Goal: Information Seeking & Learning: Find specific page/section

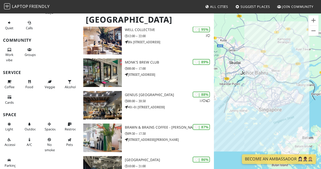
scroll to position [84, 0]
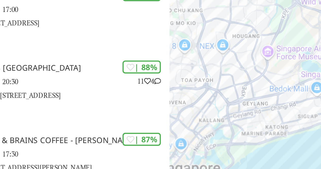
drag, startPoint x: 258, startPoint y: 85, endPoint x: 249, endPoint y: 70, distance: 17.7
click at [249, 70] on div at bounding box center [267, 97] width 107 height 169
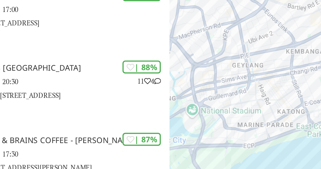
drag, startPoint x: 245, startPoint y: 108, endPoint x: 240, endPoint y: 84, distance: 24.1
click at [240, 84] on div at bounding box center [267, 97] width 107 height 169
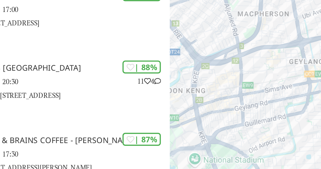
drag, startPoint x: 254, startPoint y: 92, endPoint x: 273, endPoint y: 90, distance: 19.4
click at [273, 90] on div at bounding box center [267, 97] width 107 height 169
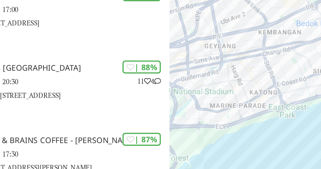
drag, startPoint x: 252, startPoint y: 92, endPoint x: 223, endPoint y: 82, distance: 30.3
click at [223, 82] on div at bounding box center [267, 97] width 107 height 169
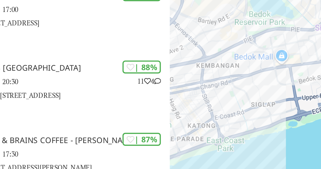
drag, startPoint x: 255, startPoint y: 77, endPoint x: 227, endPoint y: 93, distance: 32.1
click at [227, 93] on div at bounding box center [267, 97] width 107 height 169
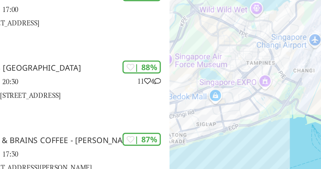
drag, startPoint x: 266, startPoint y: 88, endPoint x: 242, endPoint y: 107, distance: 30.9
click at [242, 107] on div at bounding box center [267, 97] width 107 height 169
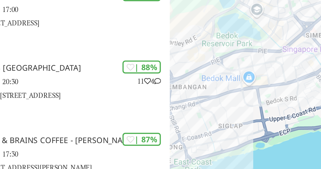
drag, startPoint x: 243, startPoint y: 106, endPoint x: 268, endPoint y: 98, distance: 26.2
click at [268, 98] on div at bounding box center [267, 97] width 107 height 169
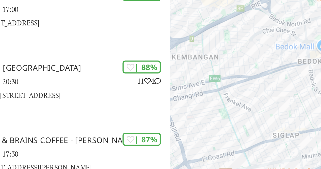
drag, startPoint x: 235, startPoint y: 105, endPoint x: 275, endPoint y: 92, distance: 41.7
click at [275, 92] on div at bounding box center [267, 97] width 107 height 169
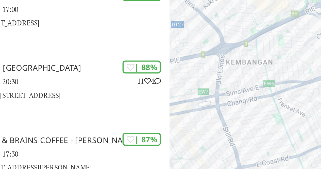
drag, startPoint x: 264, startPoint y: 89, endPoint x: 238, endPoint y: 64, distance: 36.1
click at [238, 64] on div at bounding box center [267, 97] width 107 height 169
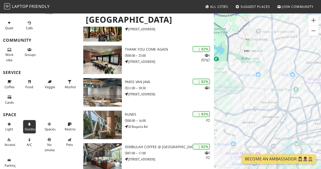
scroll to position [0, 0]
